Goal: Contribute content: Contribute content

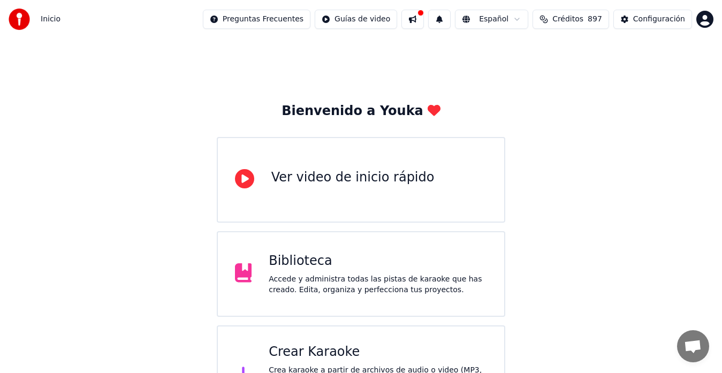
click at [321, 356] on div "Crear Karaoke" at bounding box center [378, 352] width 218 height 17
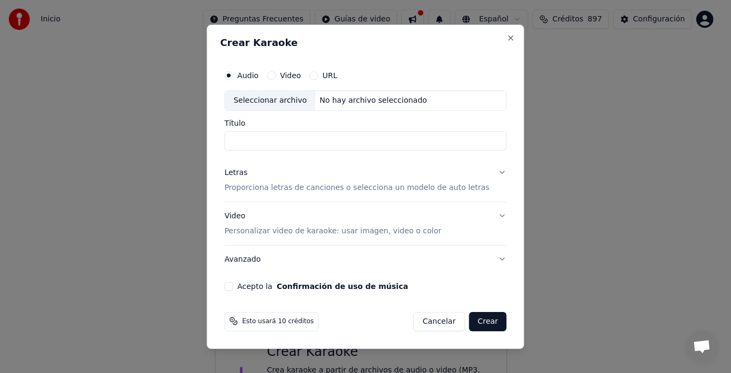
click at [286, 100] on div "Seleccionar archivo" at bounding box center [270, 100] width 90 height 19
click at [302, 139] on input "**********" at bounding box center [365, 140] width 282 height 19
type input "*"
type input "**"
click at [474, 323] on button "Crear" at bounding box center [487, 321] width 37 height 19
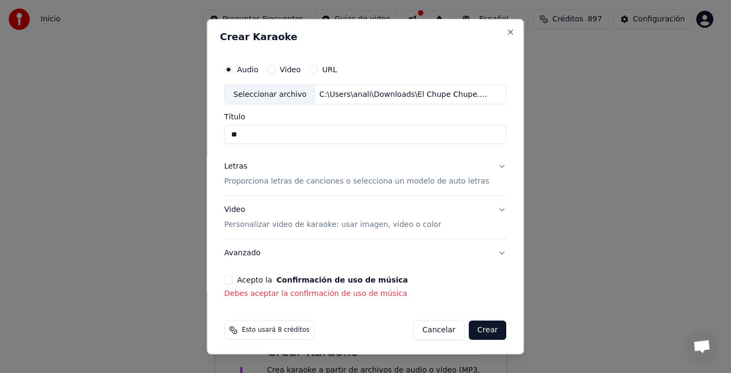
click at [233, 282] on button "Acepto la Confirmación de uso de música" at bounding box center [228, 280] width 9 height 9
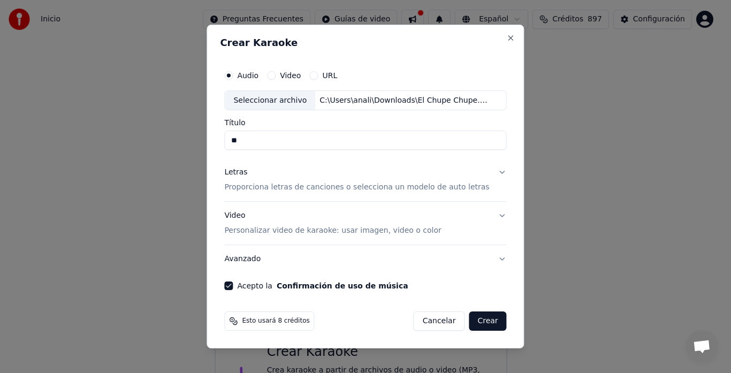
click at [481, 317] on button "Crear" at bounding box center [487, 321] width 37 height 19
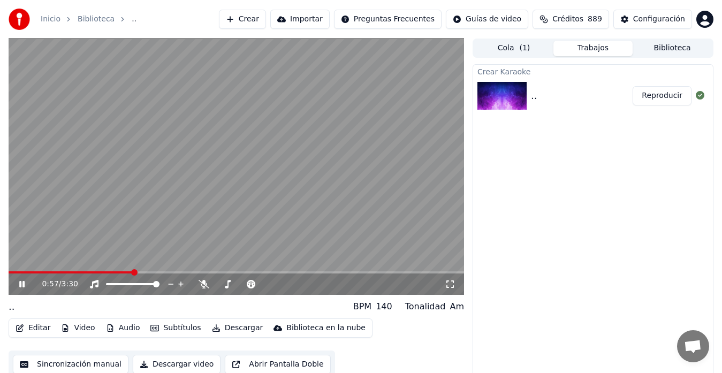
click at [37, 329] on button "Editar" at bounding box center [32, 328] width 43 height 15
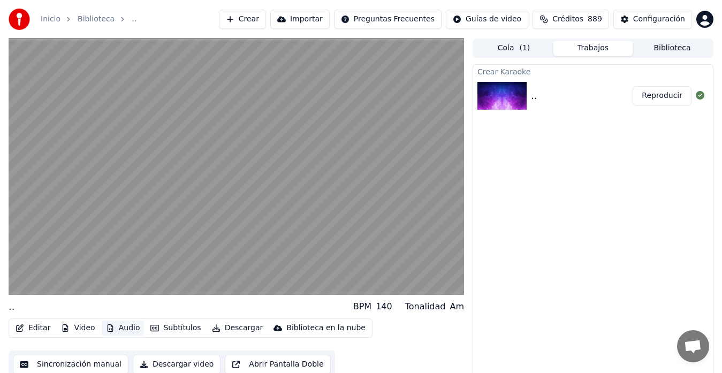
click at [125, 327] on button "Audio" at bounding box center [123, 328] width 43 height 15
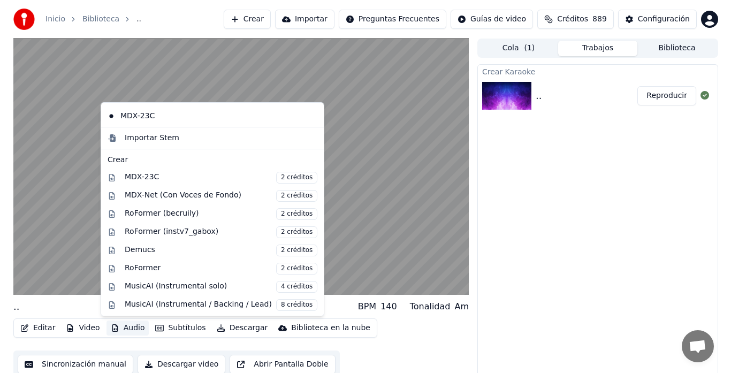
scroll to position [107, 0]
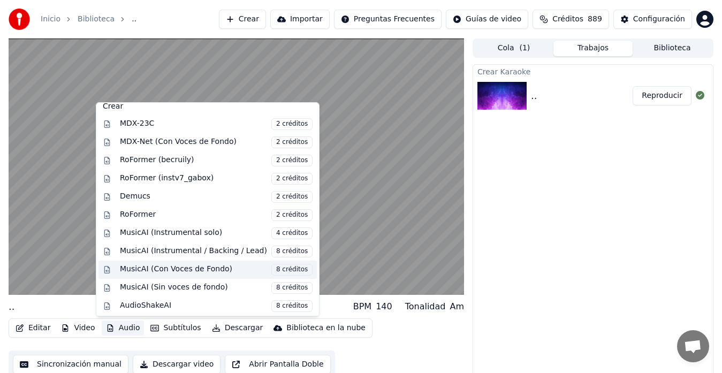
click at [203, 268] on div "MusicAI (Con Voces de Fondo) 8 créditos" at bounding box center [216, 270] width 193 height 12
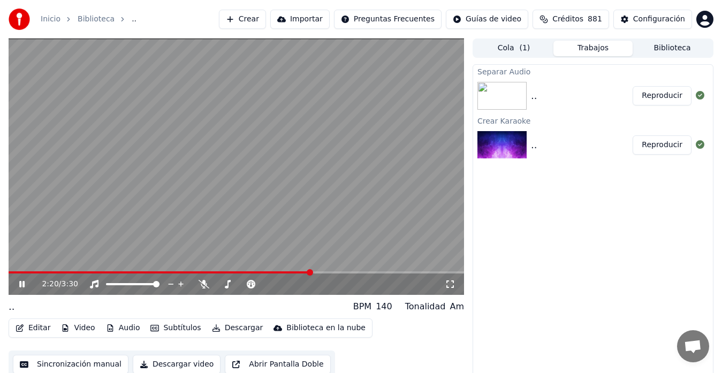
click at [654, 97] on button "Reproducir" at bounding box center [662, 95] width 59 height 19
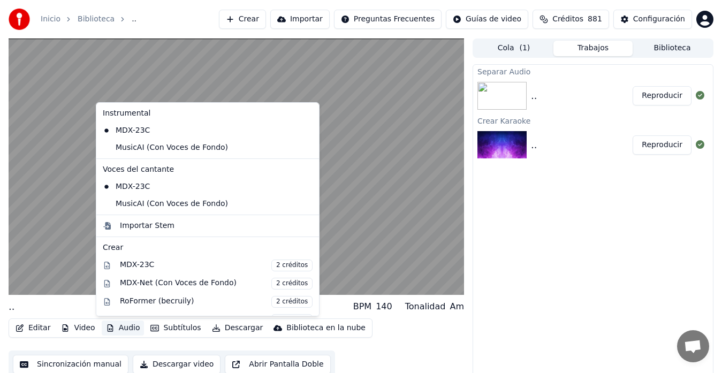
click at [127, 328] on button "Audio" at bounding box center [123, 328] width 43 height 15
click at [167, 283] on div "MDX-Net (Con Voces de Fondo) 2 créditos" at bounding box center [216, 284] width 193 height 12
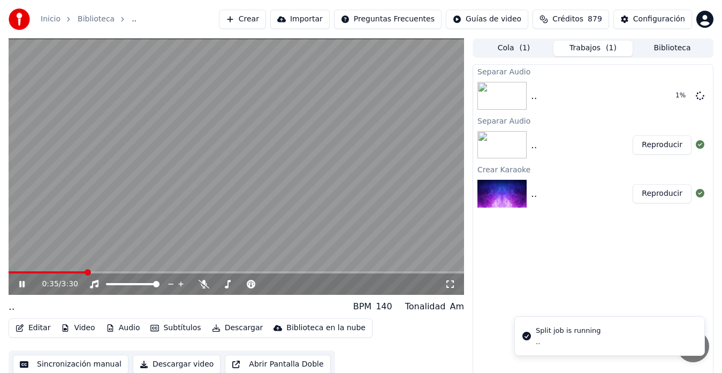
click at [189, 184] on video at bounding box center [237, 167] width 456 height 256
click at [123, 327] on button "Audio" at bounding box center [123, 328] width 43 height 15
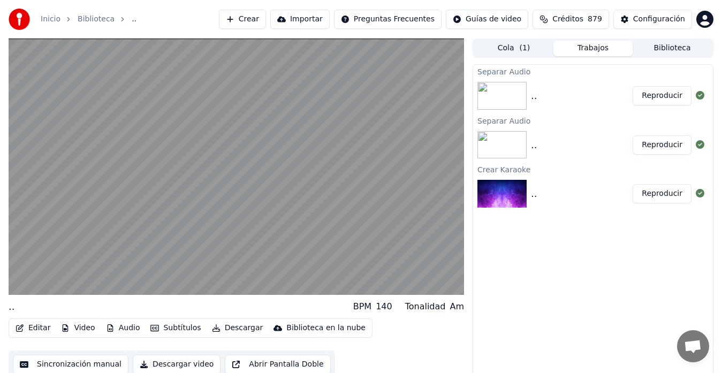
click at [661, 95] on button "Reproducir" at bounding box center [662, 95] width 59 height 19
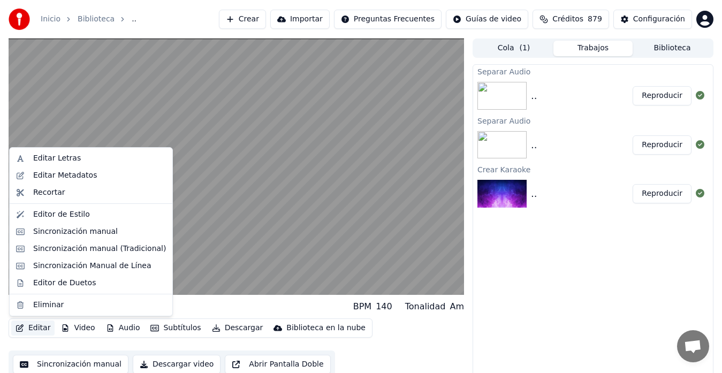
click at [35, 326] on button "Editar" at bounding box center [32, 328] width 43 height 15
click at [55, 157] on div "Editar Letras" at bounding box center [57, 158] width 48 height 11
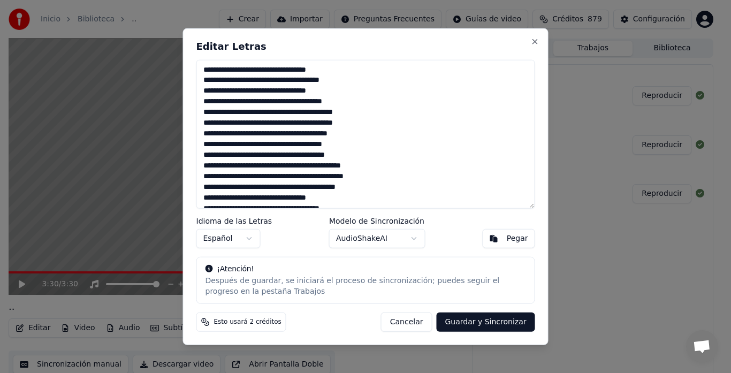
click at [275, 69] on textarea at bounding box center [365, 133] width 339 height 149
click at [298, 68] on textarea at bounding box center [365, 133] width 339 height 149
click at [273, 90] on textarea at bounding box center [365, 133] width 339 height 149
click at [300, 89] on textarea at bounding box center [365, 133] width 339 height 149
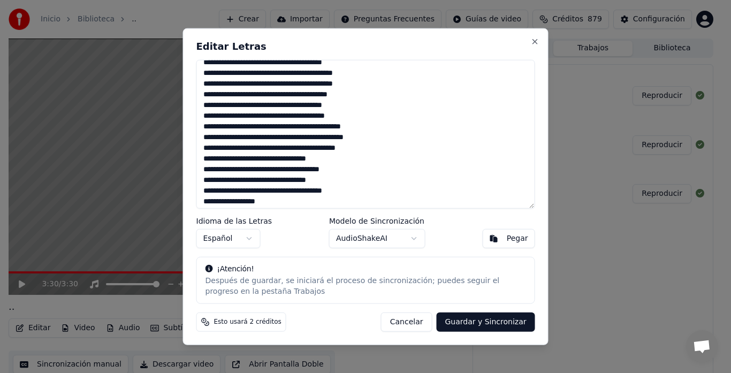
scroll to position [54, 0]
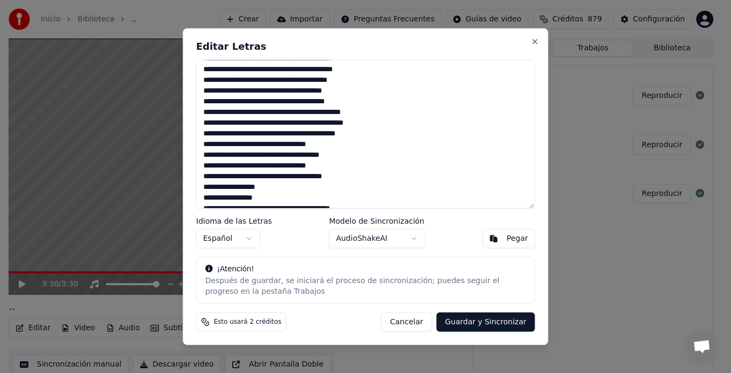
click at [295, 111] on textarea at bounding box center [365, 133] width 339 height 149
click at [312, 111] on textarea at bounding box center [365, 133] width 339 height 149
click at [275, 145] on textarea at bounding box center [365, 133] width 339 height 149
click at [298, 142] on textarea at bounding box center [365, 133] width 339 height 149
click at [274, 168] on textarea at bounding box center [365, 133] width 339 height 149
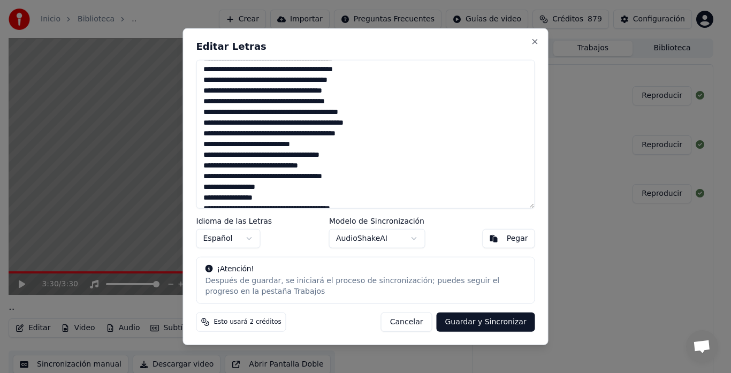
click at [299, 164] on textarea at bounding box center [365, 133] width 339 height 149
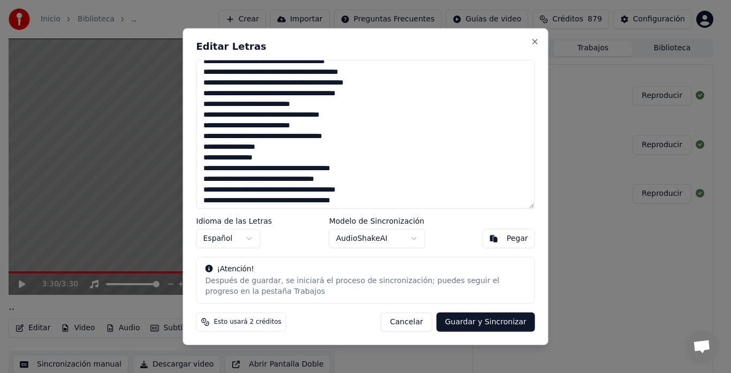
scroll to position [107, 0]
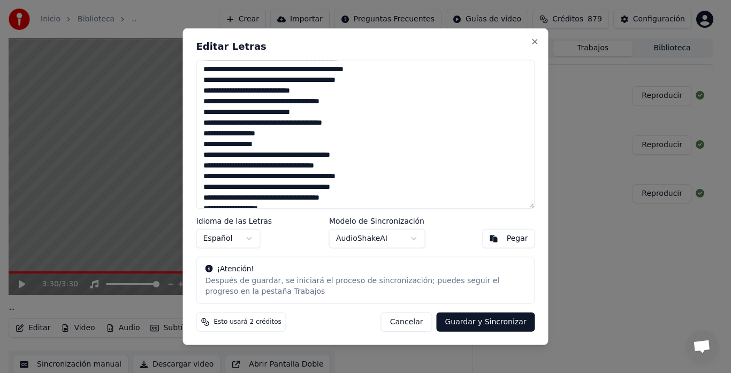
click at [268, 145] on textarea at bounding box center [365, 133] width 339 height 149
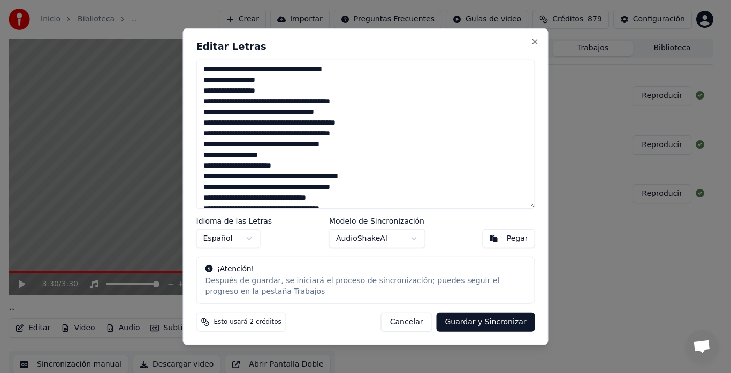
scroll to position [214, 0]
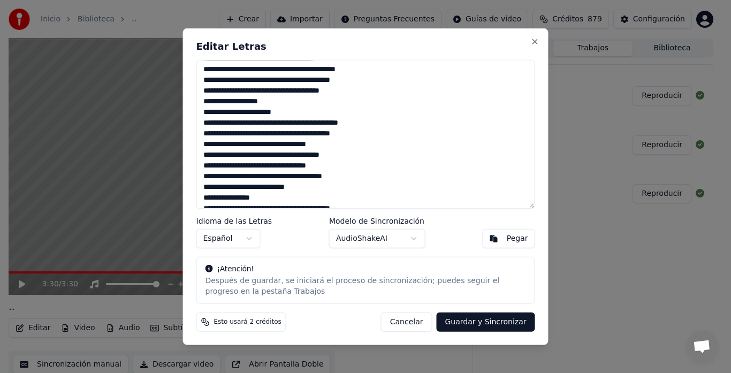
click at [357, 122] on textarea at bounding box center [365, 133] width 339 height 149
click at [274, 144] on textarea at bounding box center [365, 133] width 339 height 149
click at [298, 142] on textarea at bounding box center [365, 133] width 339 height 149
click at [274, 166] on textarea at bounding box center [365, 133] width 339 height 149
click at [298, 165] on textarea at bounding box center [365, 133] width 339 height 149
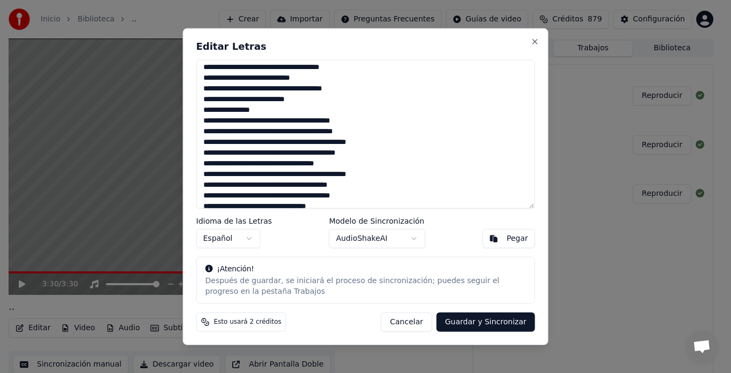
scroll to position [321, 0]
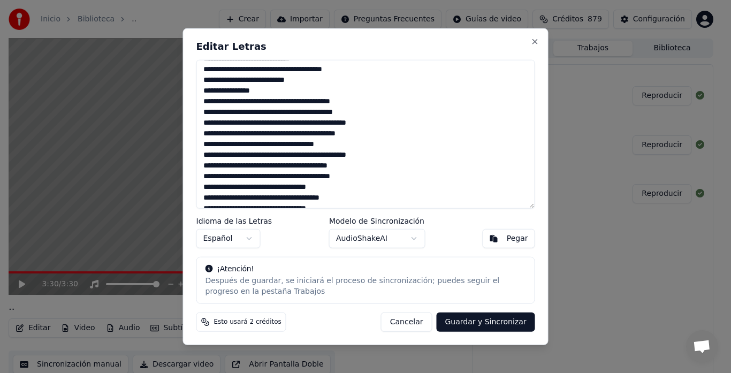
click at [257, 91] on textarea at bounding box center [365, 133] width 339 height 149
click at [323, 134] on textarea at bounding box center [365, 133] width 339 height 149
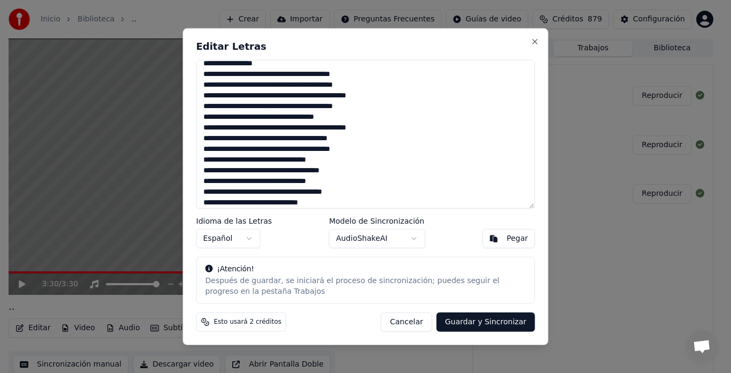
scroll to position [363, 0]
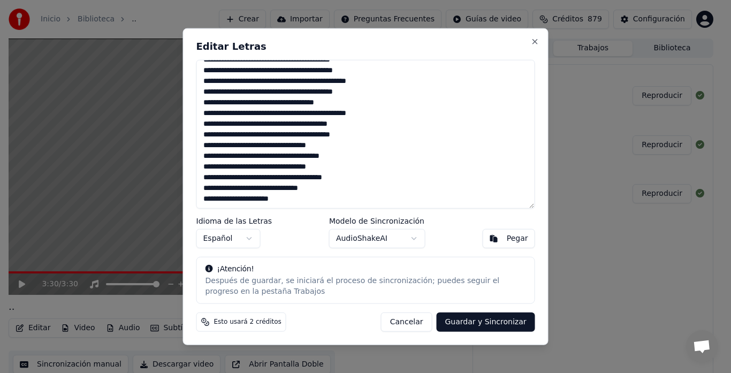
click at [310, 123] on textarea at bounding box center [365, 133] width 339 height 149
click at [276, 146] on textarea at bounding box center [365, 133] width 339 height 149
click at [299, 145] on textarea at bounding box center [365, 133] width 339 height 149
click at [275, 165] on textarea at bounding box center [365, 133] width 339 height 149
click at [298, 167] on textarea at bounding box center [365, 133] width 339 height 149
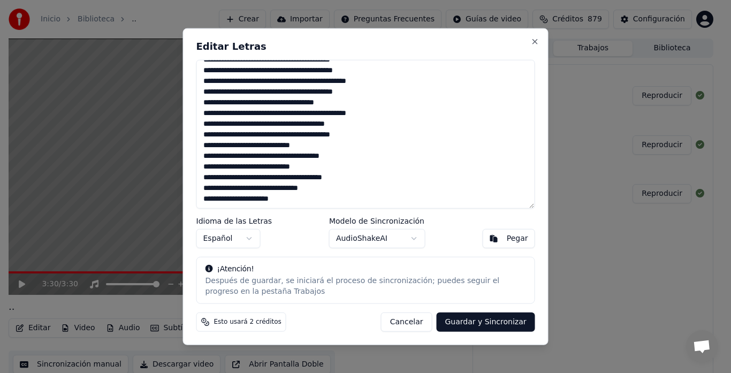
click at [285, 198] on textarea at bounding box center [365, 133] width 339 height 149
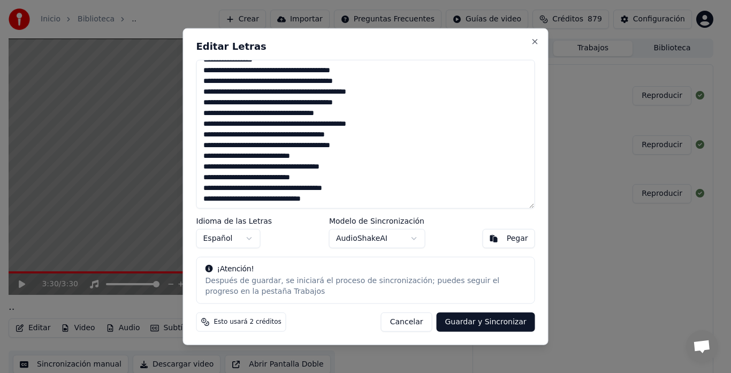
click at [262, 168] on textarea at bounding box center [365, 133] width 339 height 149
click at [286, 167] on textarea at bounding box center [365, 133] width 339 height 149
click at [311, 167] on textarea at bounding box center [365, 133] width 339 height 149
click at [263, 146] on textarea at bounding box center [365, 133] width 339 height 149
click at [286, 146] on textarea at bounding box center [365, 133] width 339 height 149
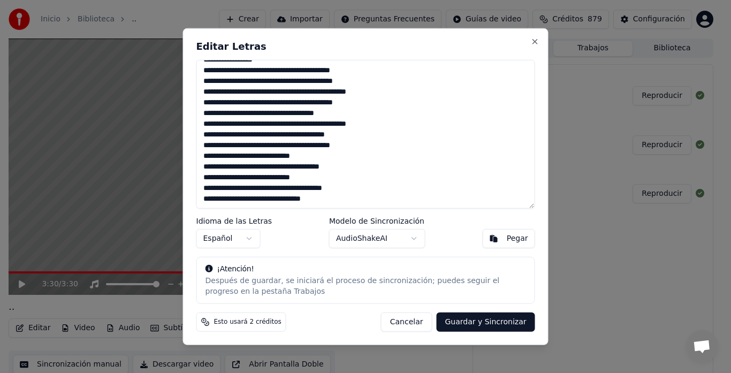
click at [311, 145] on textarea at bounding box center [365, 133] width 339 height 149
click at [269, 178] on textarea at bounding box center [365, 133] width 339 height 149
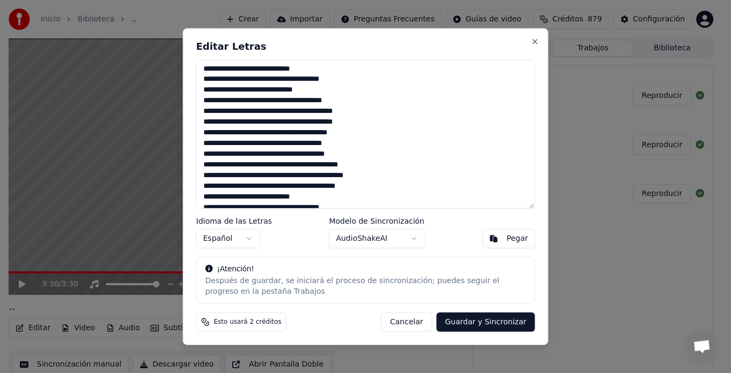
scroll to position [0, 0]
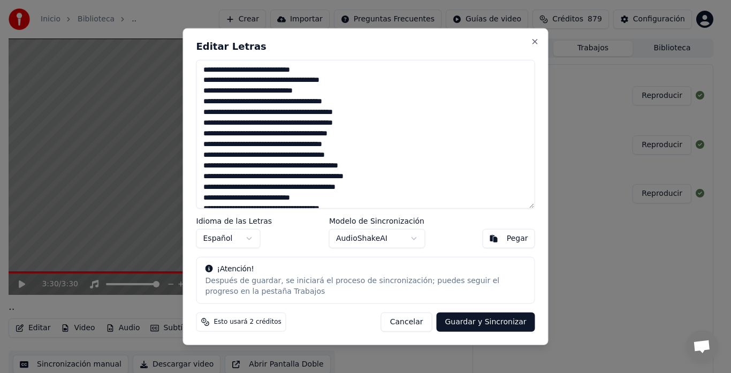
click at [230, 70] on textarea at bounding box center [365, 133] width 339 height 149
click at [262, 70] on textarea at bounding box center [365, 133] width 339 height 149
click at [286, 71] on textarea at bounding box center [365, 133] width 339 height 149
click at [311, 69] on textarea at bounding box center [365, 133] width 339 height 149
click at [288, 80] on textarea at bounding box center [365, 133] width 339 height 149
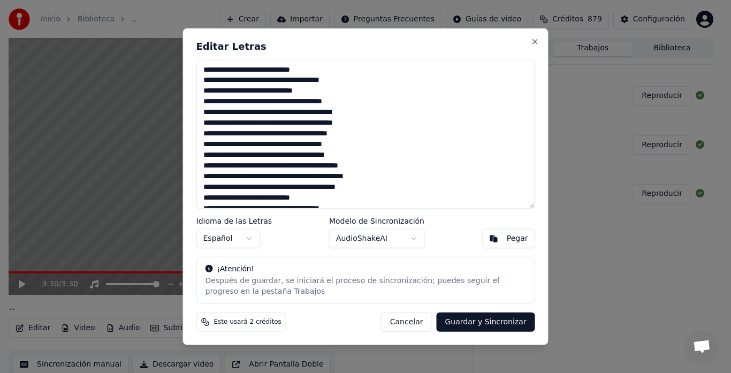
click at [231, 90] on textarea at bounding box center [365, 133] width 339 height 149
click at [262, 90] on textarea at bounding box center [365, 133] width 339 height 149
click at [288, 90] on textarea at bounding box center [365, 133] width 339 height 149
click at [312, 93] on textarea at bounding box center [365, 133] width 339 height 149
click at [270, 102] on textarea at bounding box center [365, 133] width 339 height 149
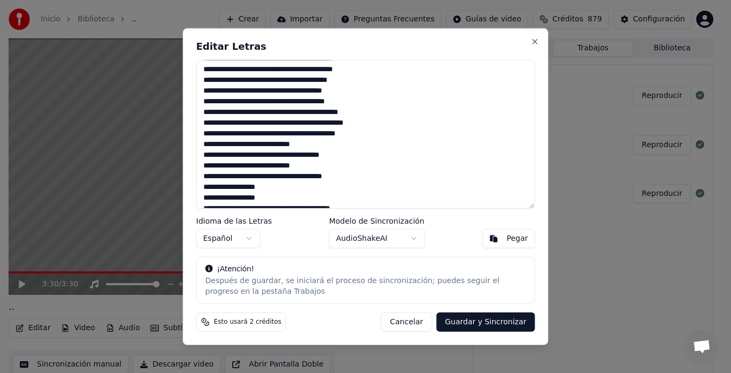
scroll to position [107, 0]
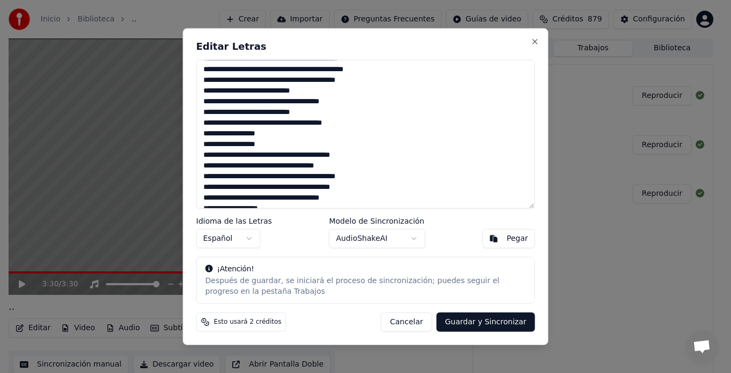
click at [231, 90] on textarea at bounding box center [365, 133] width 339 height 149
click at [262, 89] on textarea at bounding box center [365, 133] width 339 height 149
click at [286, 88] on textarea at bounding box center [365, 133] width 339 height 149
click at [311, 90] on textarea at bounding box center [365, 133] width 339 height 149
click at [231, 112] on textarea at bounding box center [365, 133] width 339 height 149
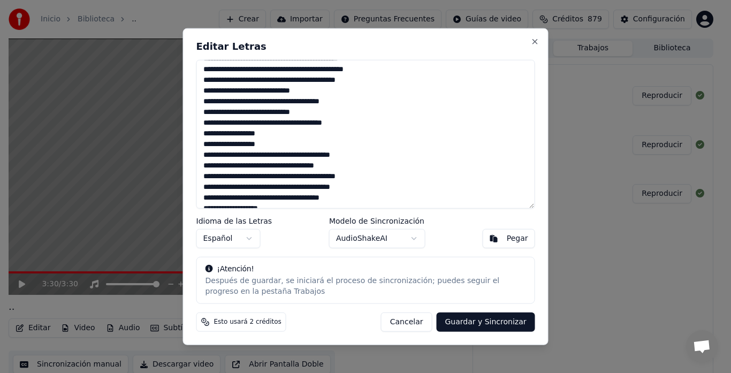
click at [262, 111] on textarea at bounding box center [365, 133] width 339 height 149
click at [287, 111] on textarea at bounding box center [365, 133] width 339 height 149
click at [312, 110] on textarea at bounding box center [365, 133] width 339 height 149
click at [270, 122] on textarea at bounding box center [365, 133] width 339 height 149
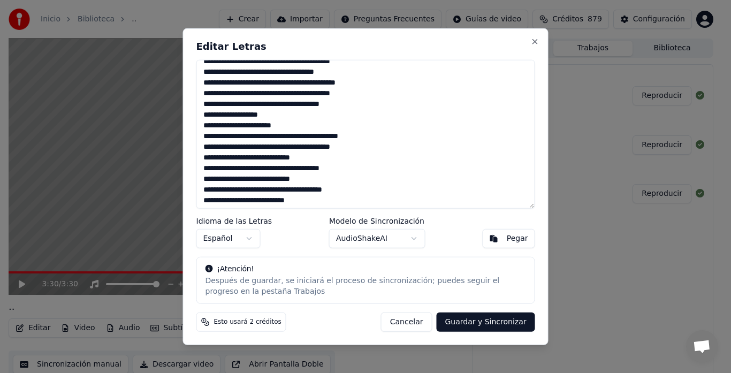
scroll to position [214, 0]
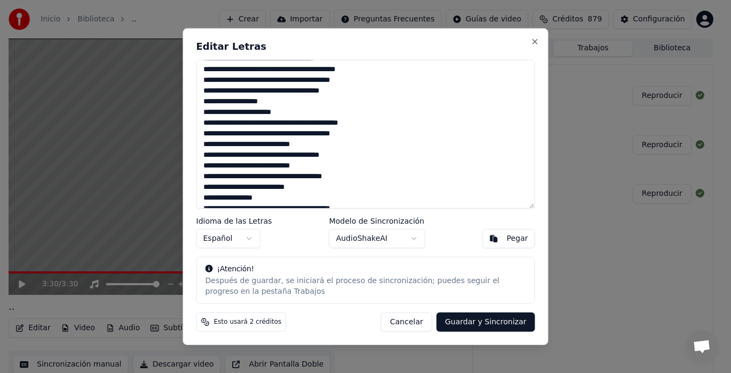
click at [231, 145] on textarea at bounding box center [365, 133] width 339 height 149
click at [262, 143] on textarea at bounding box center [365, 133] width 339 height 149
click at [286, 145] on textarea at bounding box center [365, 133] width 339 height 149
click at [311, 143] on textarea at bounding box center [365, 133] width 339 height 149
click at [230, 166] on textarea at bounding box center [365, 133] width 339 height 149
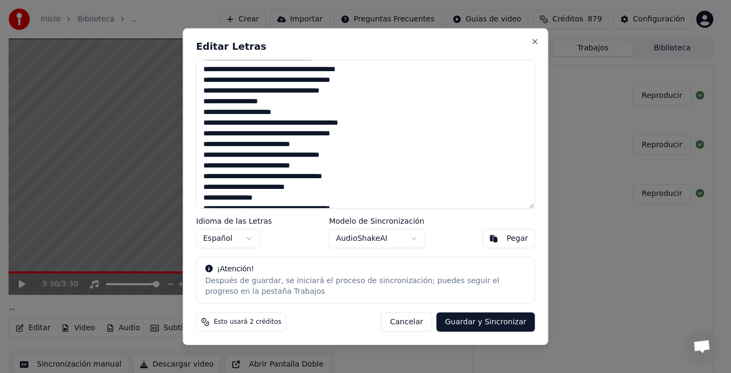
click at [263, 164] on textarea at bounding box center [365, 133] width 339 height 149
click at [286, 162] on textarea at bounding box center [365, 133] width 339 height 149
click at [312, 167] on textarea at bounding box center [365, 133] width 339 height 149
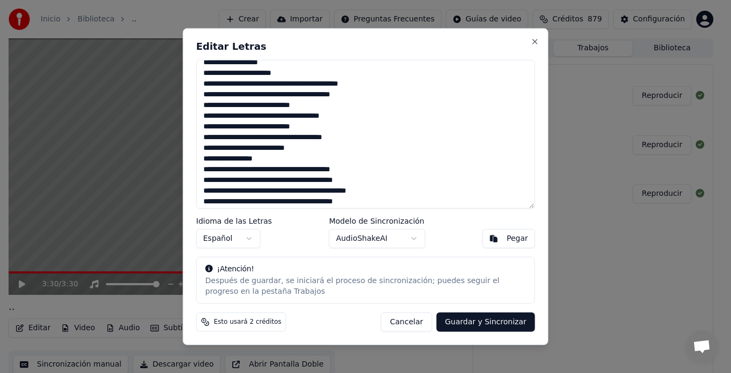
scroll to position [268, 0]
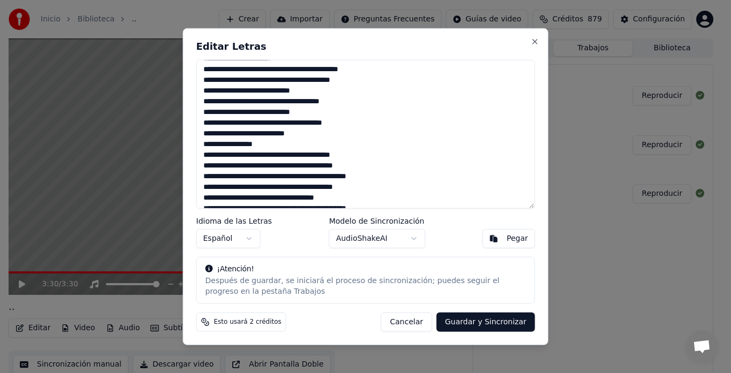
click at [270, 123] on textarea at bounding box center [365, 133] width 339 height 149
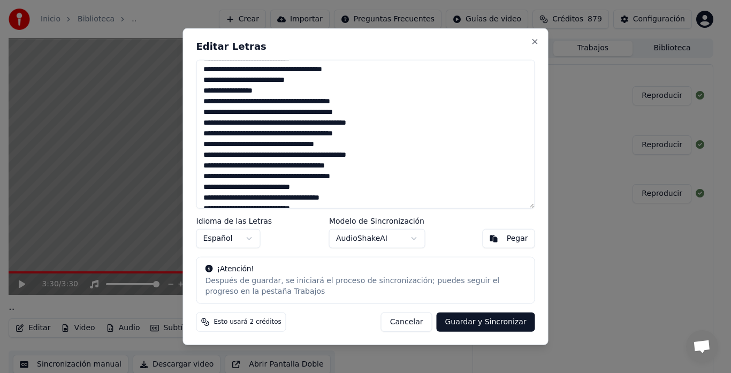
scroll to position [363, 0]
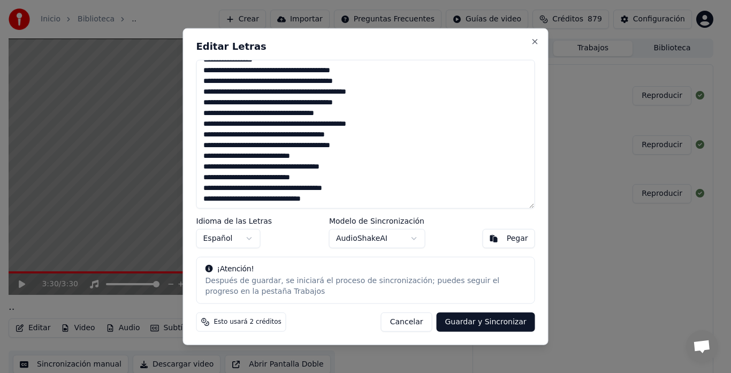
click at [231, 147] on textarea at bounding box center [365, 133] width 339 height 149
click at [263, 146] on textarea at bounding box center [365, 133] width 339 height 149
click at [289, 155] on textarea at bounding box center [365, 133] width 339 height 149
click at [230, 167] on textarea at bounding box center [365, 133] width 339 height 149
click at [495, 321] on button "Guardar y Sincronizar" at bounding box center [485, 322] width 99 height 19
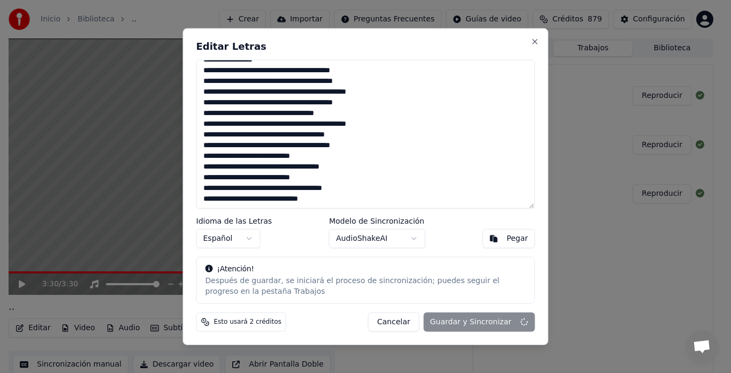
type textarea "**********"
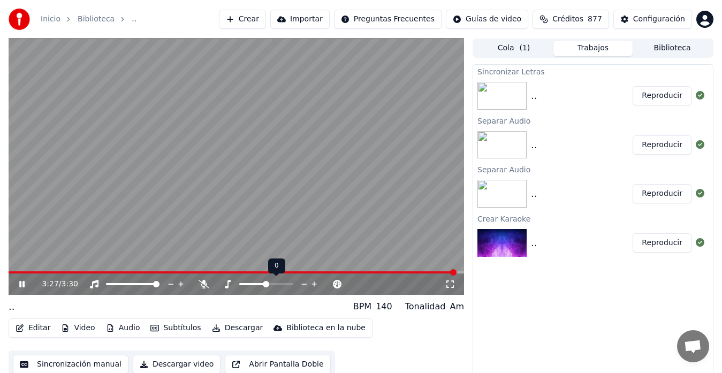
click at [263, 284] on span at bounding box center [266, 284] width 6 height 6
click at [260, 283] on span at bounding box center [262, 284] width 6 height 6
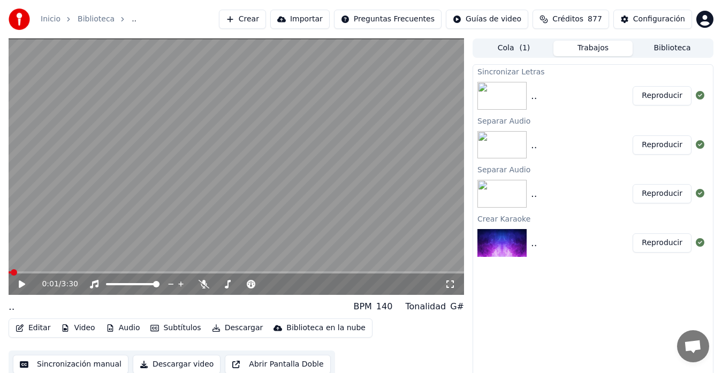
click at [11, 272] on span at bounding box center [10, 272] width 2 height 2
click at [18, 279] on div "0:01 / 3:30" at bounding box center [236, 284] width 447 height 11
click at [19, 282] on icon at bounding box center [22, 284] width 6 height 7
click at [266, 285] on span at bounding box center [266, 284] width 6 height 6
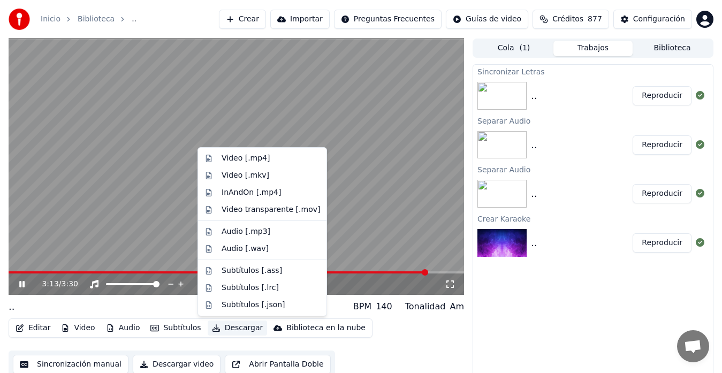
click at [232, 328] on button "Descargar" at bounding box center [238, 328] width 60 height 15
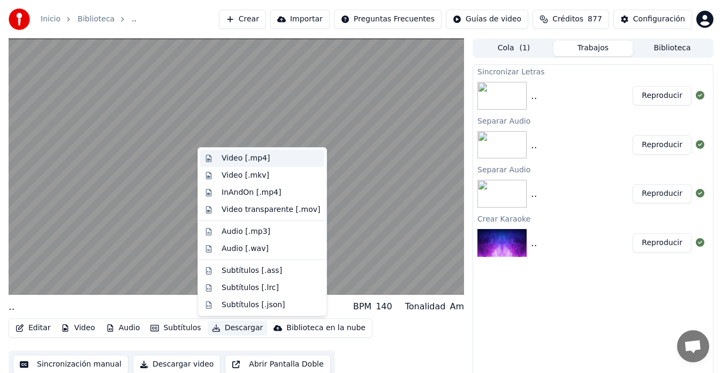
click at [234, 157] on div "Video [.mp4]" at bounding box center [246, 158] width 48 height 11
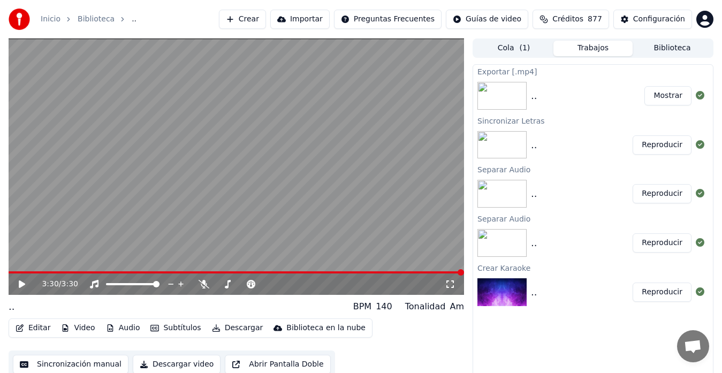
click at [660, 96] on button "Mostrar" at bounding box center [668, 95] width 47 height 19
